Goal: Task Accomplishment & Management: Use online tool/utility

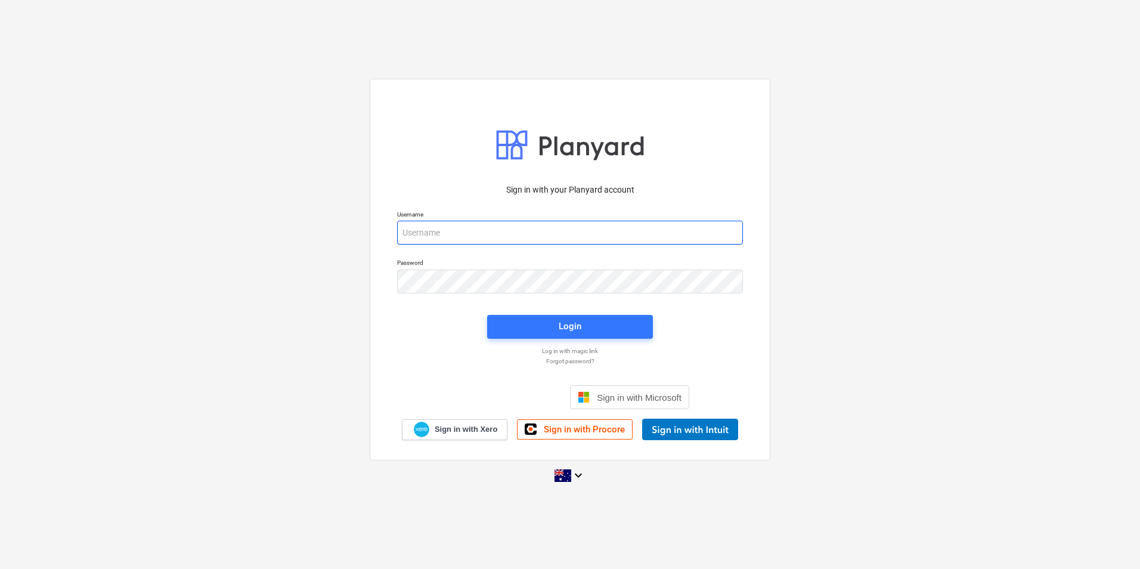
click at [432, 244] on input "email" at bounding box center [570, 233] width 346 height 24
type input "[EMAIL_ADDRESS][DOMAIN_NAME]"
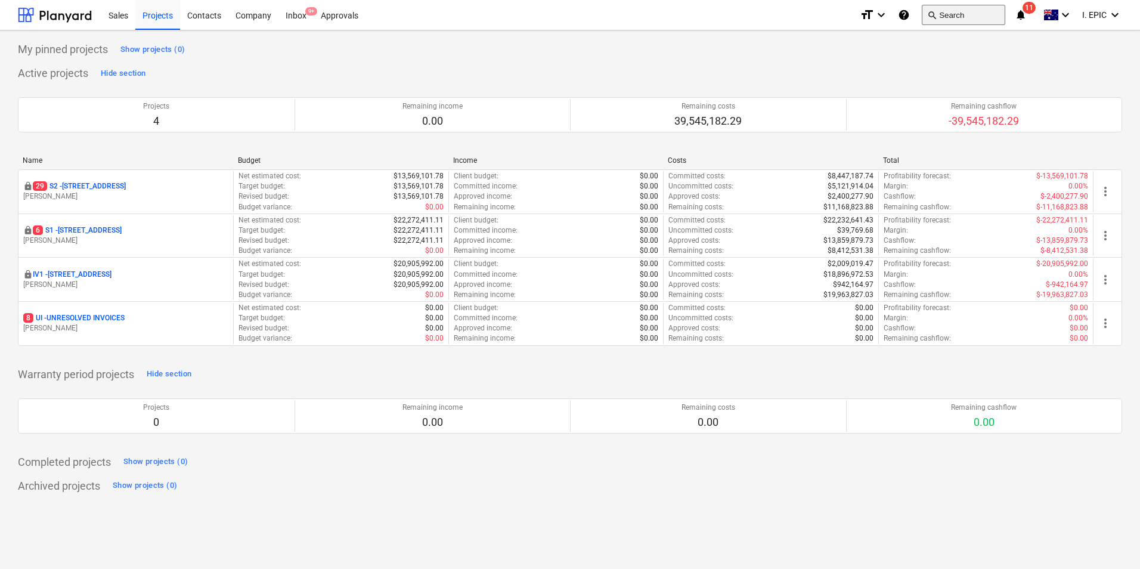
click at [943, 16] on button "search Search" at bounding box center [963, 15] width 83 height 20
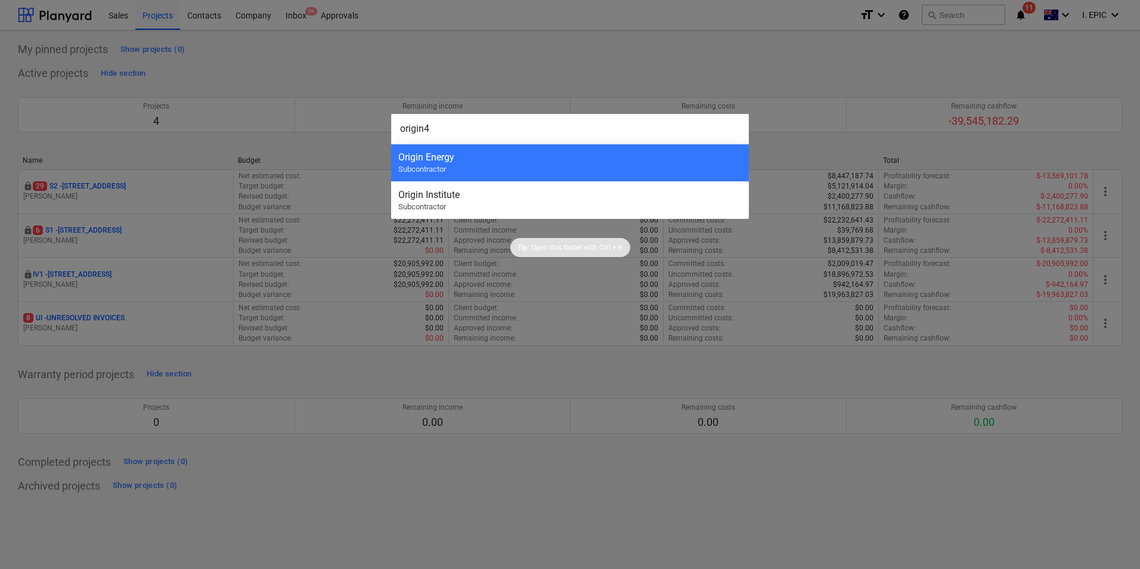
type input "origin"
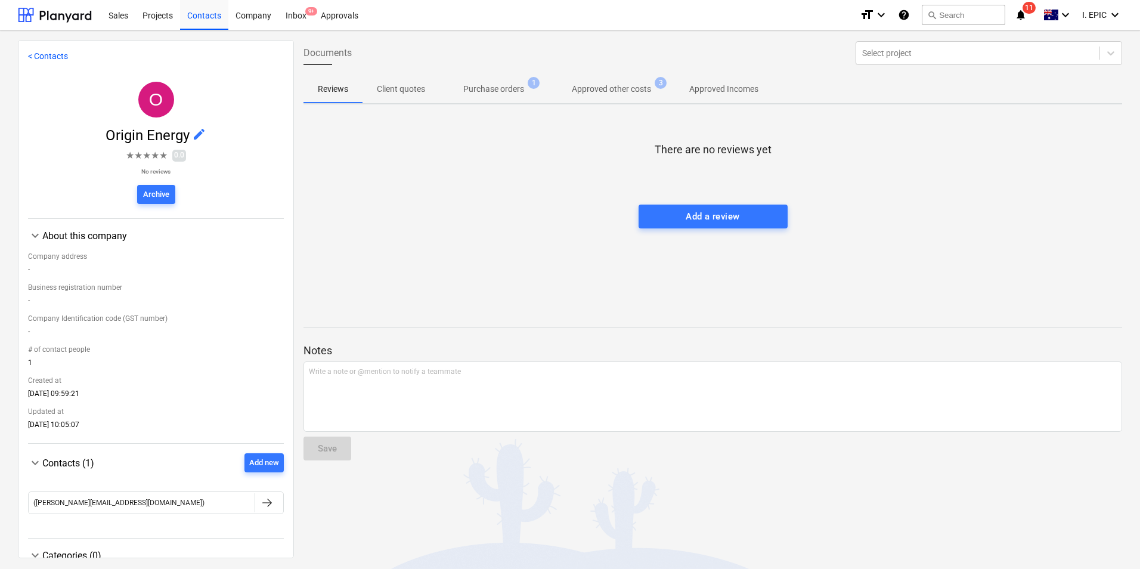
click at [512, 80] on span "Purchase orders 1" at bounding box center [493, 88] width 109 height 21
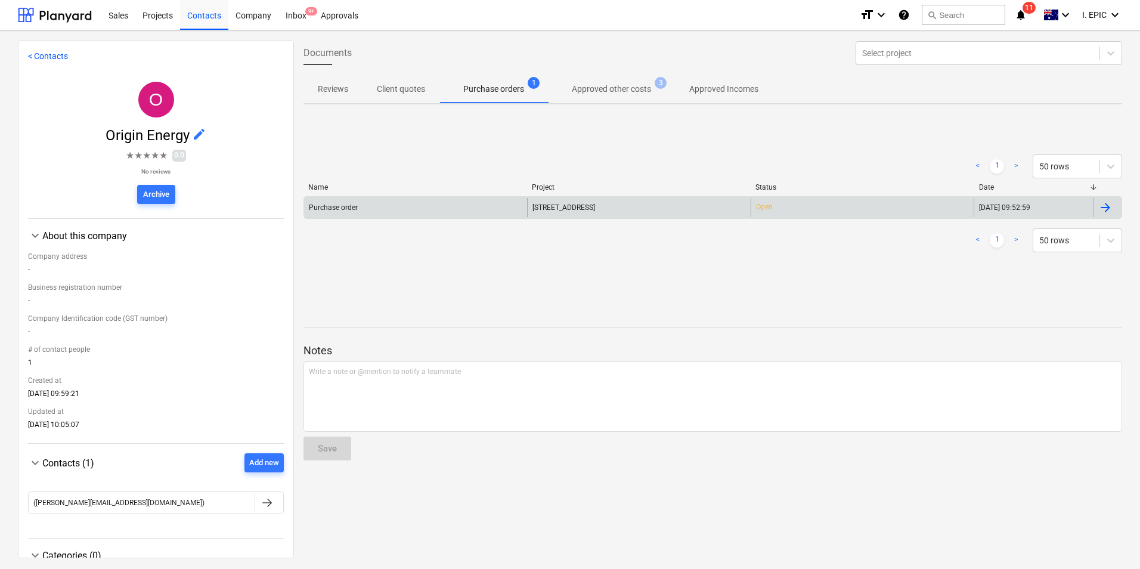
click at [506, 213] on div "Purchase order" at bounding box center [415, 207] width 223 height 19
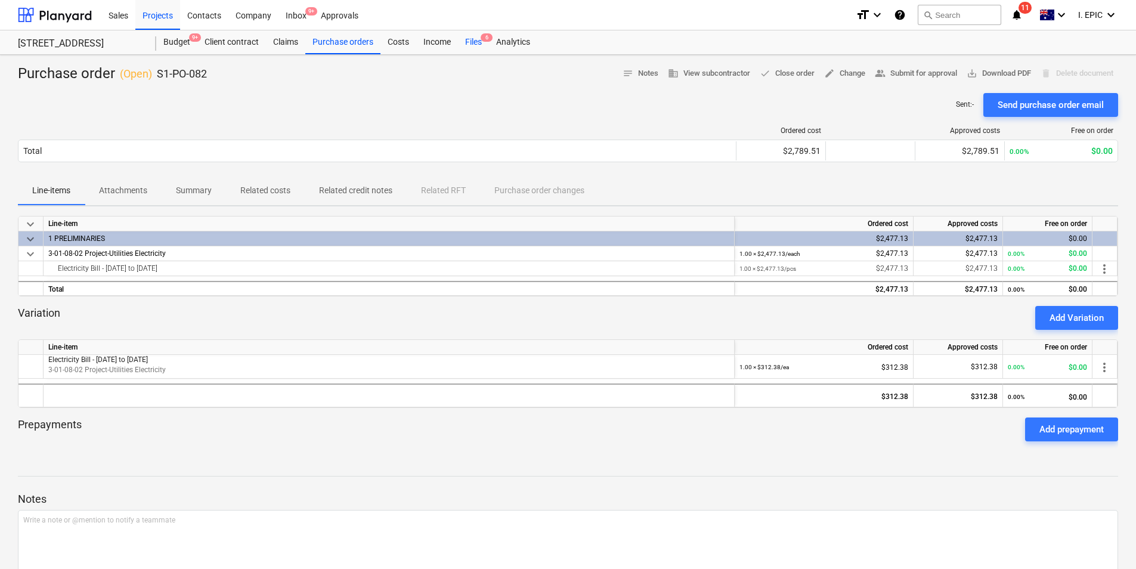
click at [484, 36] on span "6" at bounding box center [487, 37] width 12 height 8
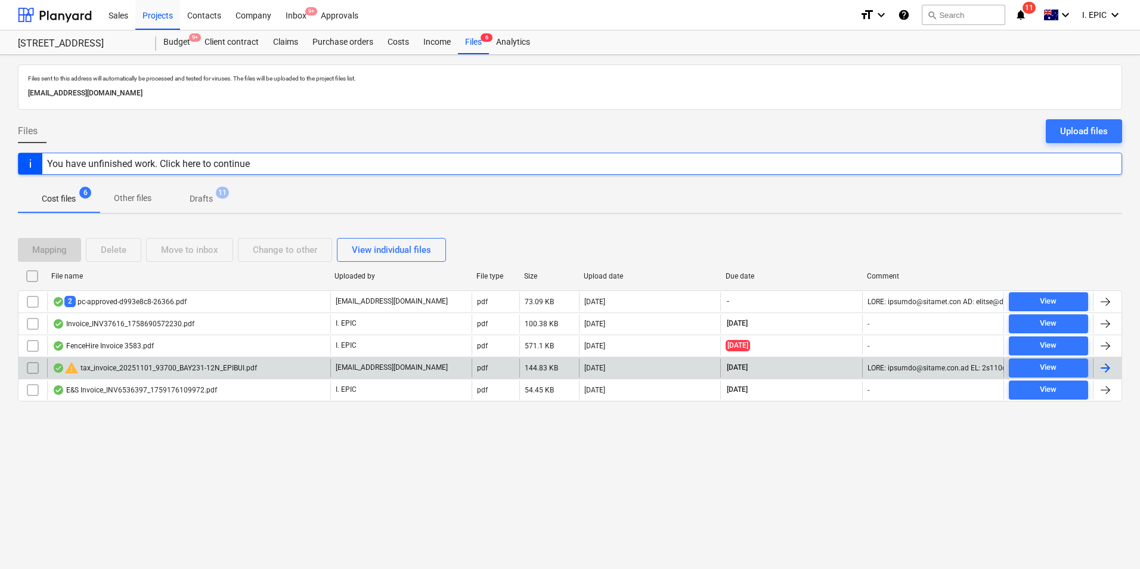
click at [292, 370] on div "warning tax_invoice_20251101_93700_BAY231-12N_EPIBUI.pdf" at bounding box center [188, 367] width 283 height 19
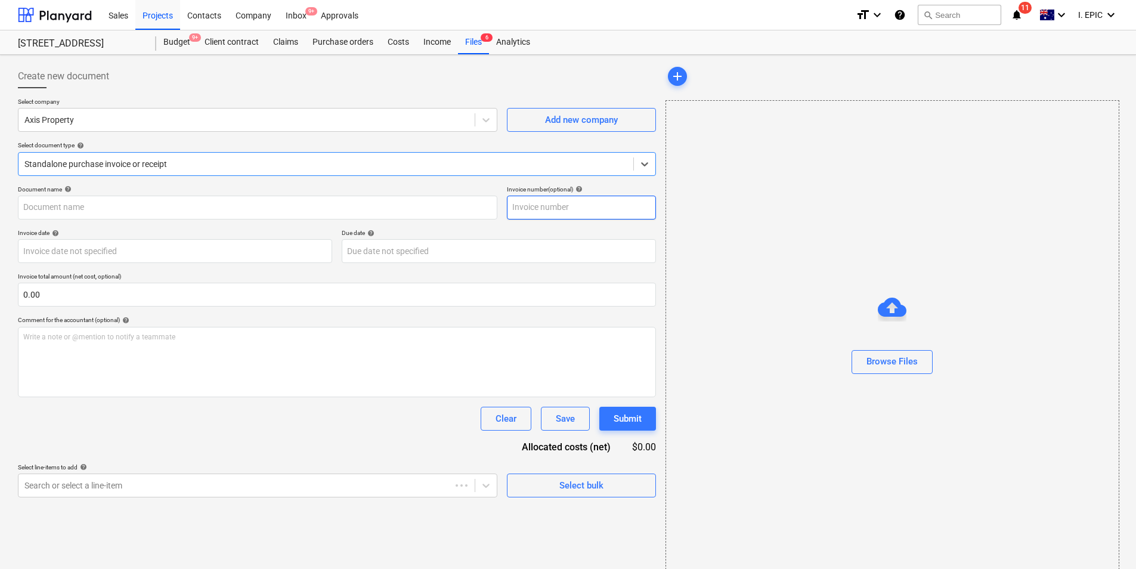
type input "93700"
type input "[DATE]"
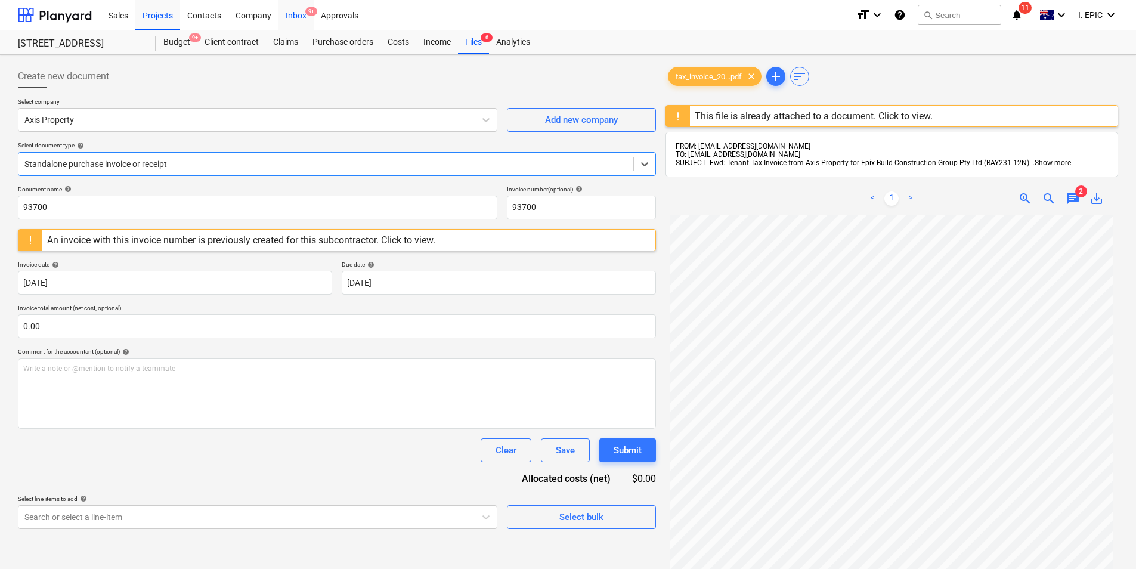
click at [285, 18] on div "Inbox 9+" at bounding box center [295, 14] width 35 height 30
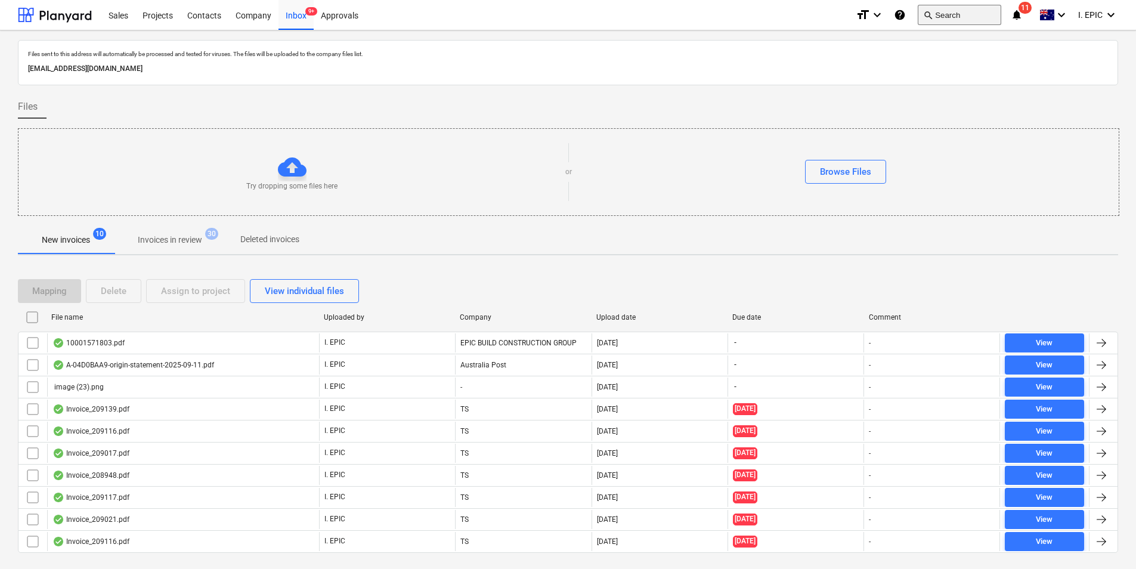
click at [950, 16] on button "search Search" at bounding box center [959, 15] width 83 height 20
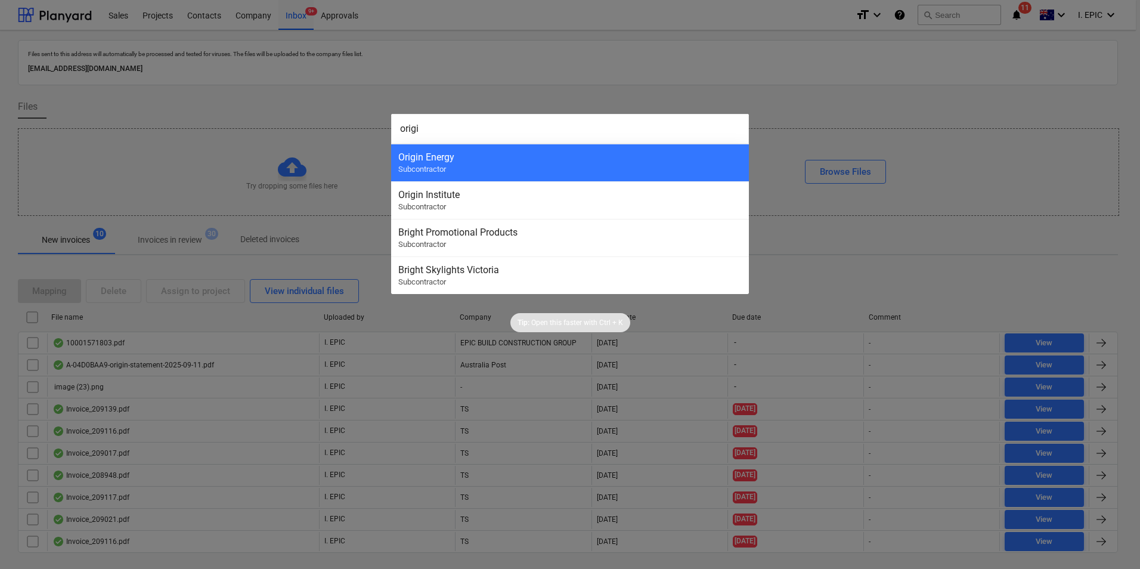
type input "origin"
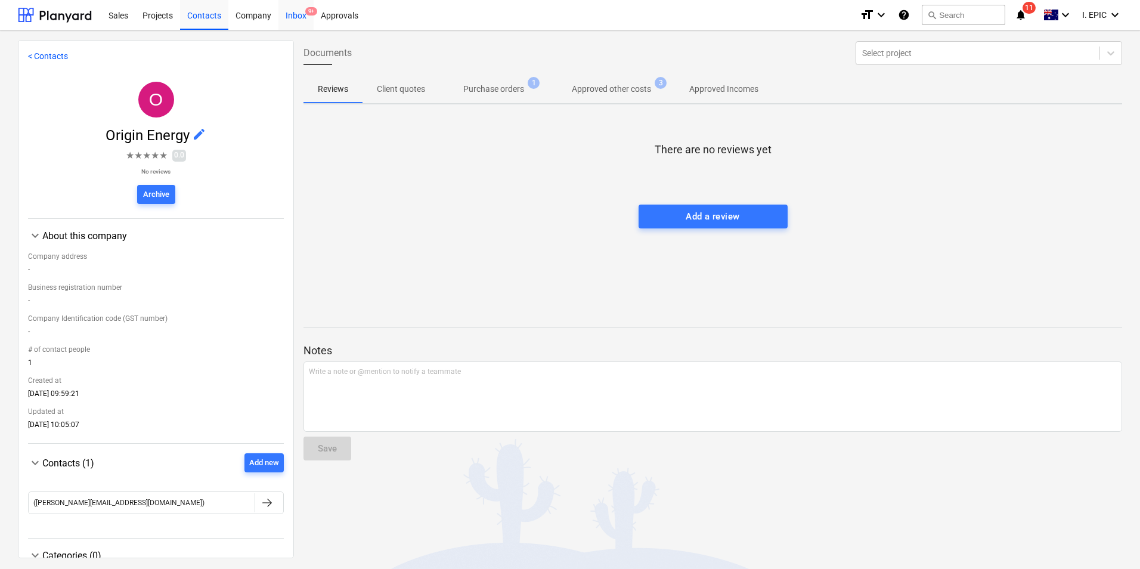
click at [305, 14] on div "Inbox 9+" at bounding box center [295, 14] width 35 height 30
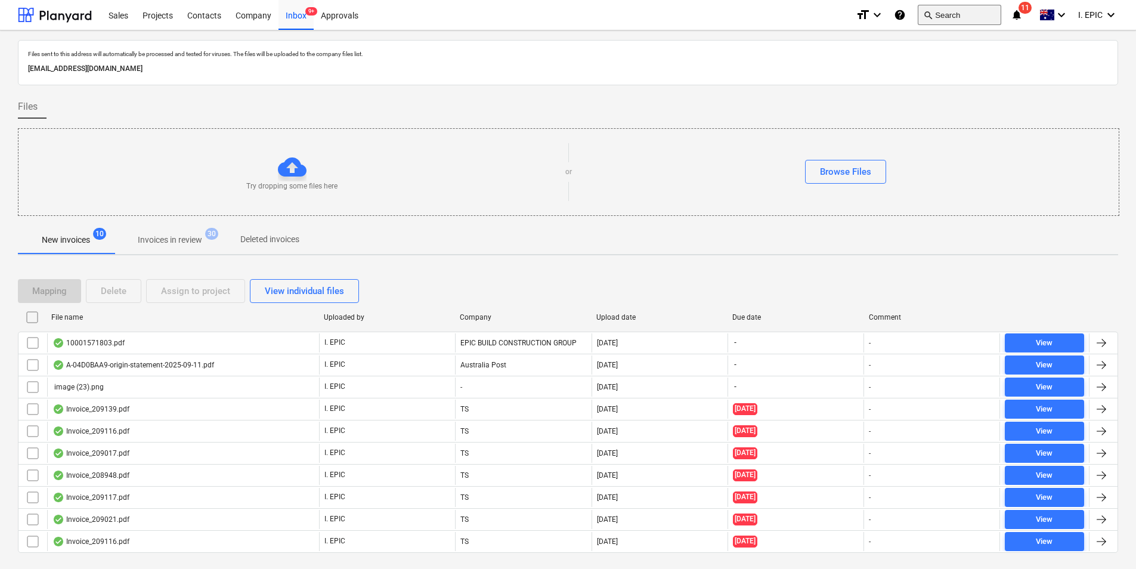
click at [943, 15] on button "search Search" at bounding box center [959, 15] width 83 height 20
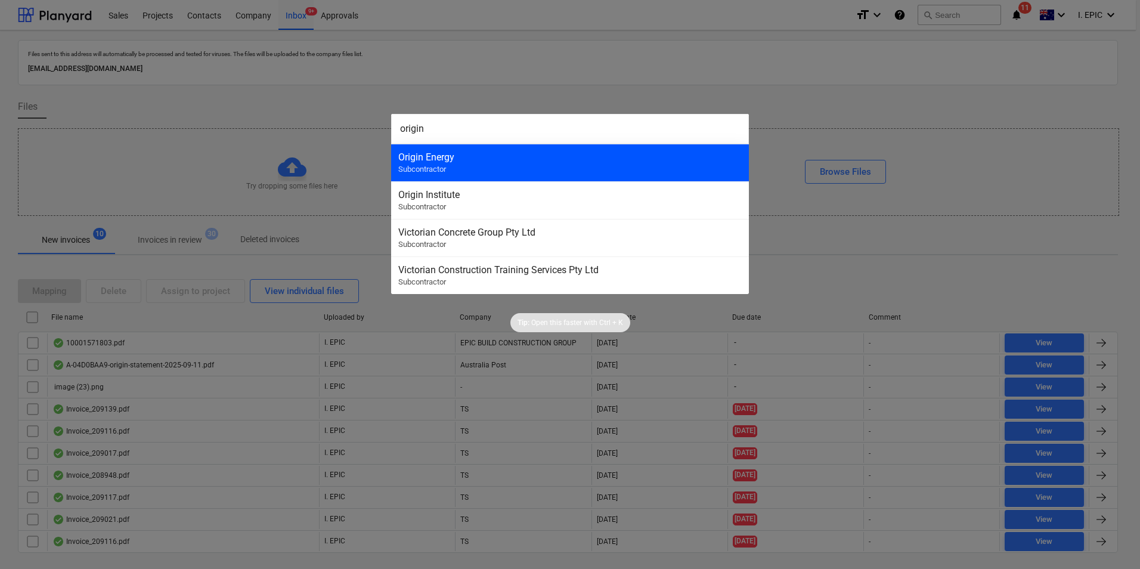
type input "origin"
click at [496, 173] on div "Origin Energy Subcontractor" at bounding box center [570, 163] width 358 height 38
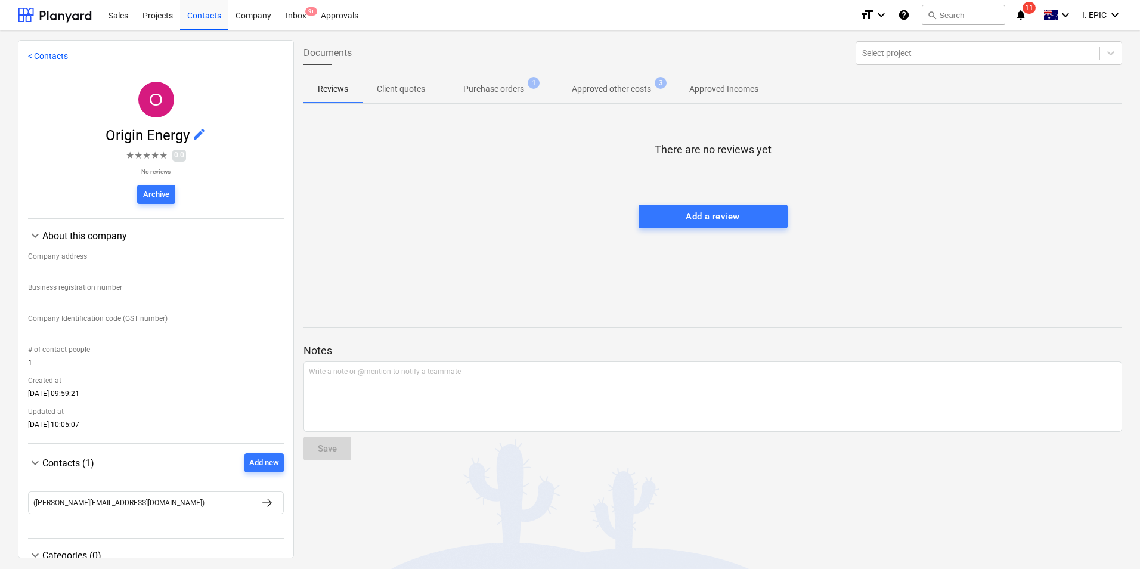
click at [600, 85] on p "Approved other costs" at bounding box center [611, 89] width 79 height 13
